Goal: Find contact information: Find contact information

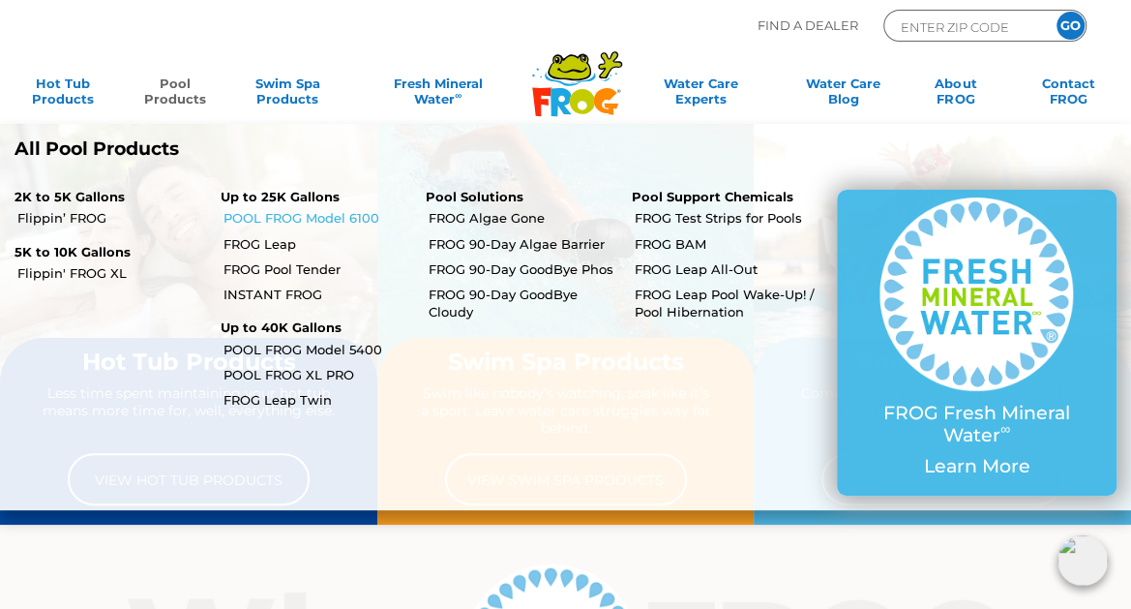
click at [281, 219] on link "POOL FROG Model 6100" at bounding box center [317, 217] width 188 height 17
click at [264, 267] on link "FROG Pool Tender" at bounding box center [317, 268] width 188 height 17
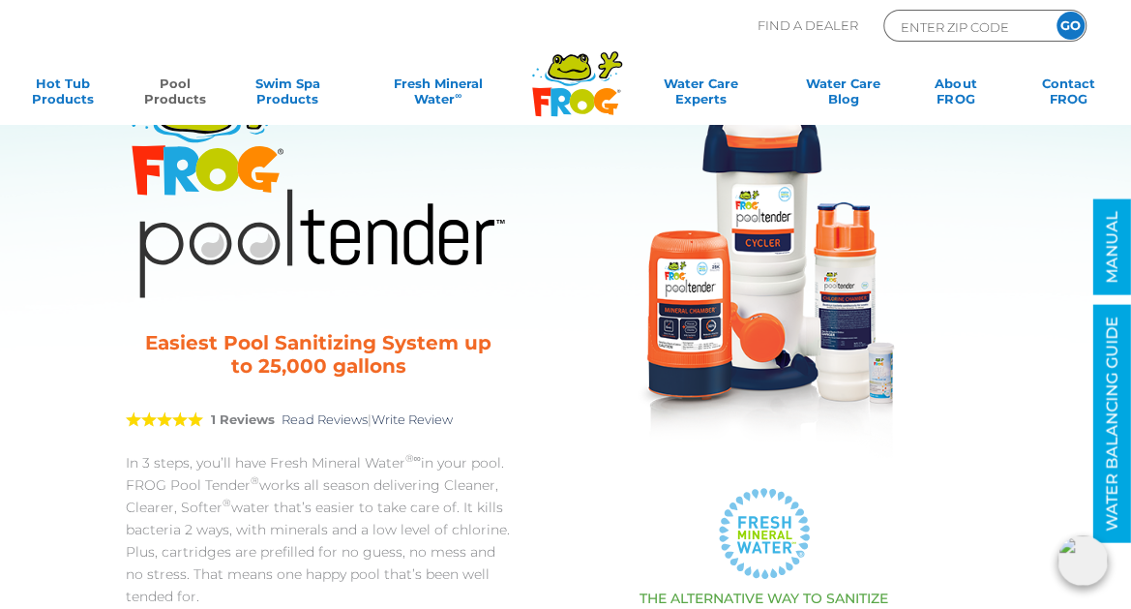
scroll to position [15, 0]
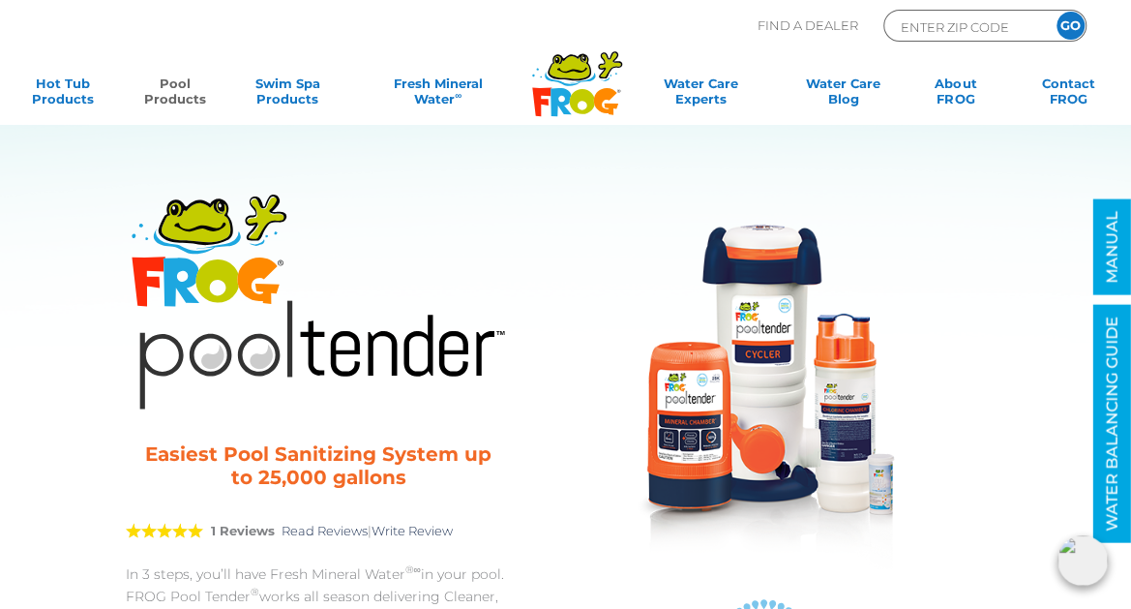
click at [766, 334] on img at bounding box center [764, 379] width 387 height 387
click at [766, 318] on img at bounding box center [764, 379] width 387 height 387
click at [758, 269] on img at bounding box center [764, 379] width 387 height 387
click at [754, 304] on img at bounding box center [764, 379] width 387 height 387
click at [756, 300] on img at bounding box center [764, 379] width 387 height 387
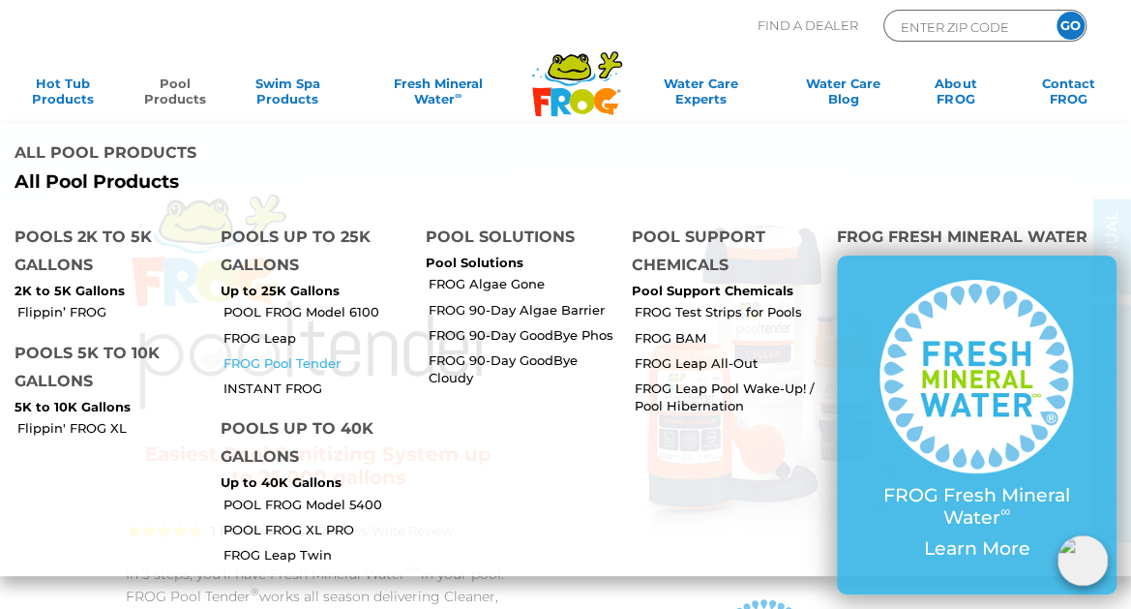
click at [264, 362] on link "FROG Pool Tender" at bounding box center [317, 362] width 188 height 17
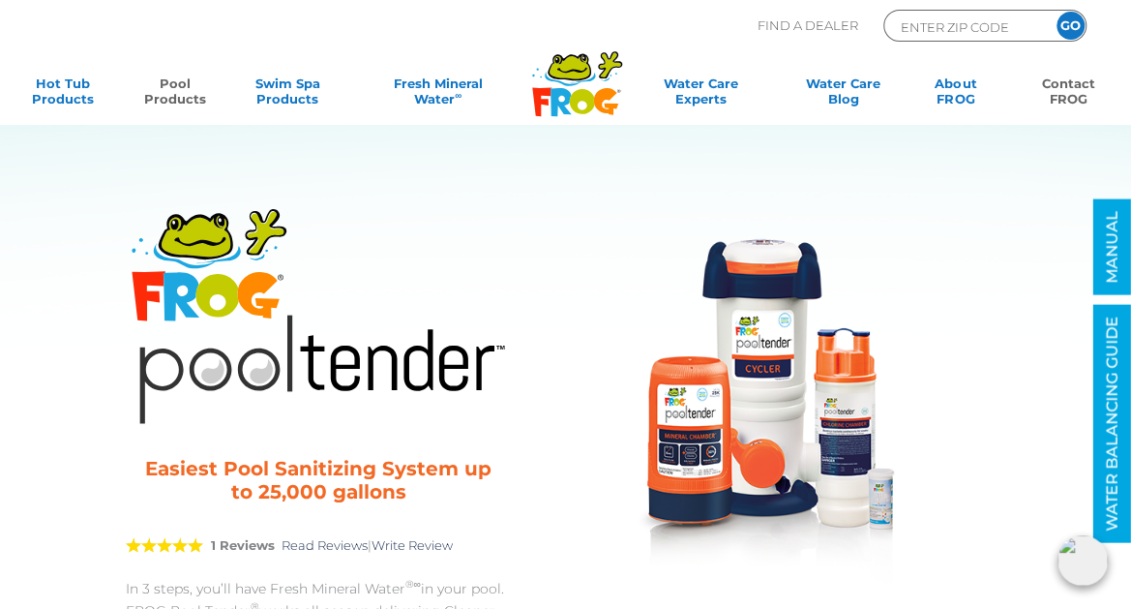
click at [1069, 91] on link "Contact FROG" at bounding box center [1068, 94] width 87 height 39
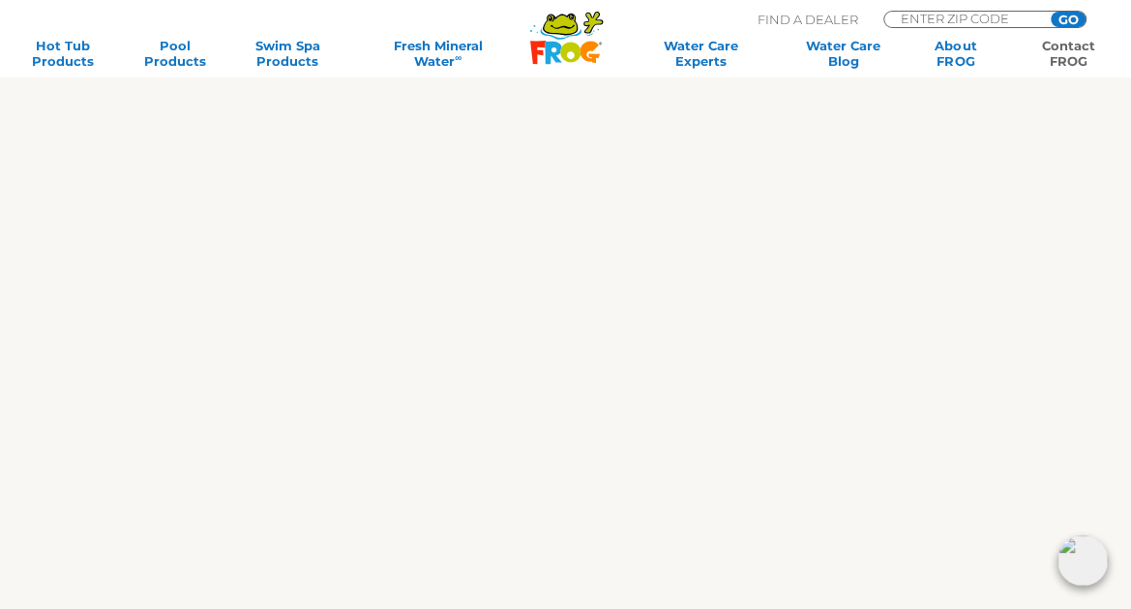
scroll to position [813, 0]
